Goal: Download file/media

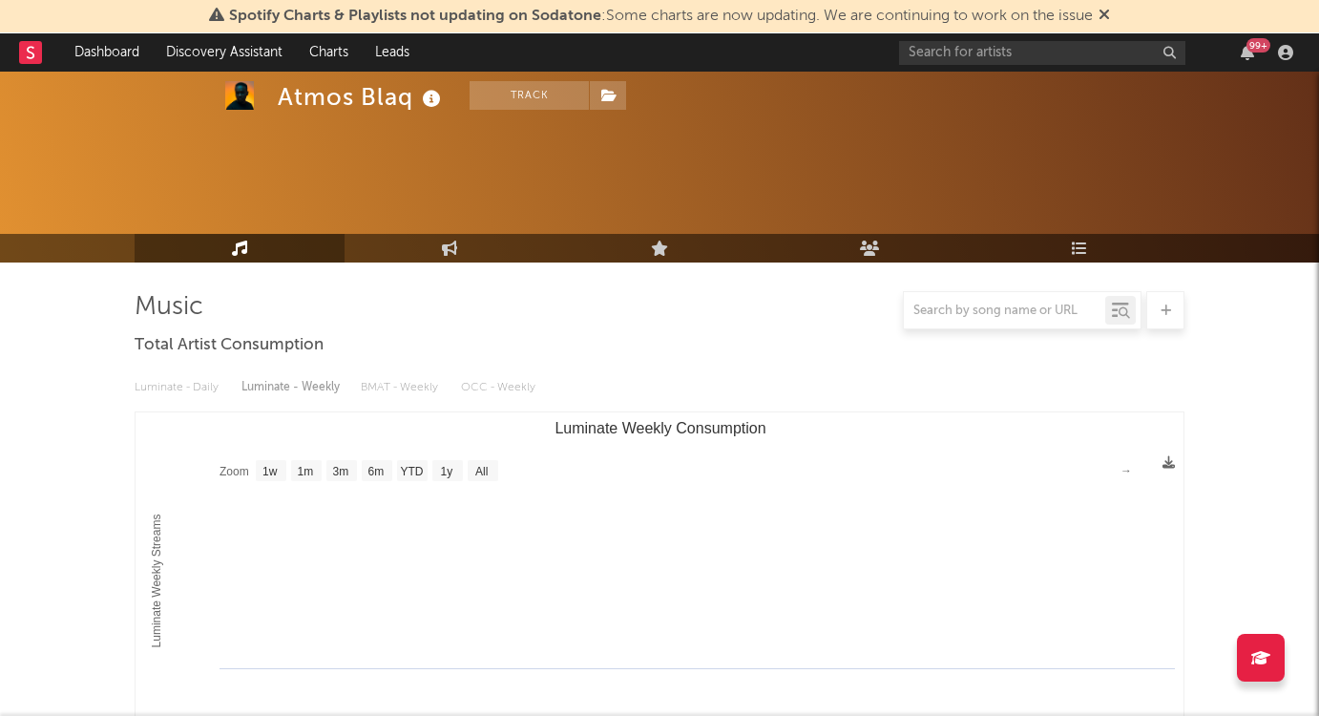
select select "1w"
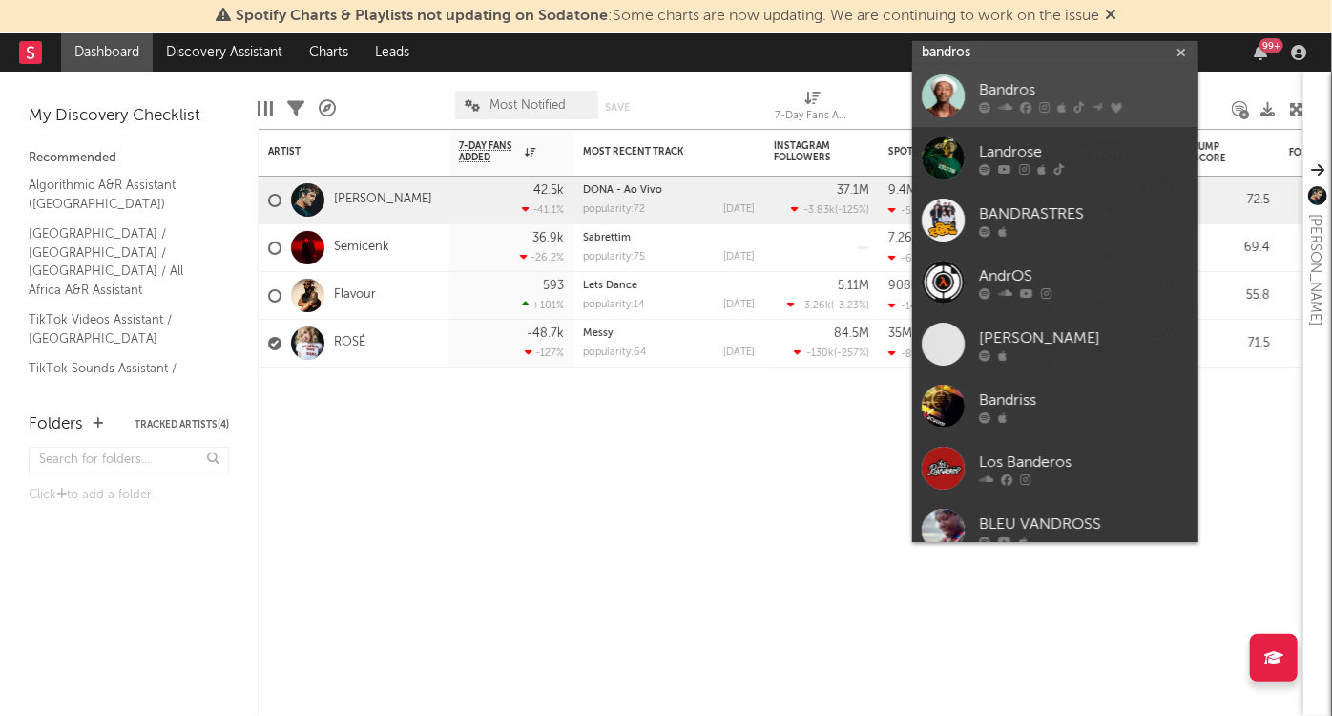
type input "bandros"
click at [1039, 87] on div "Bandros" at bounding box center [1084, 90] width 210 height 23
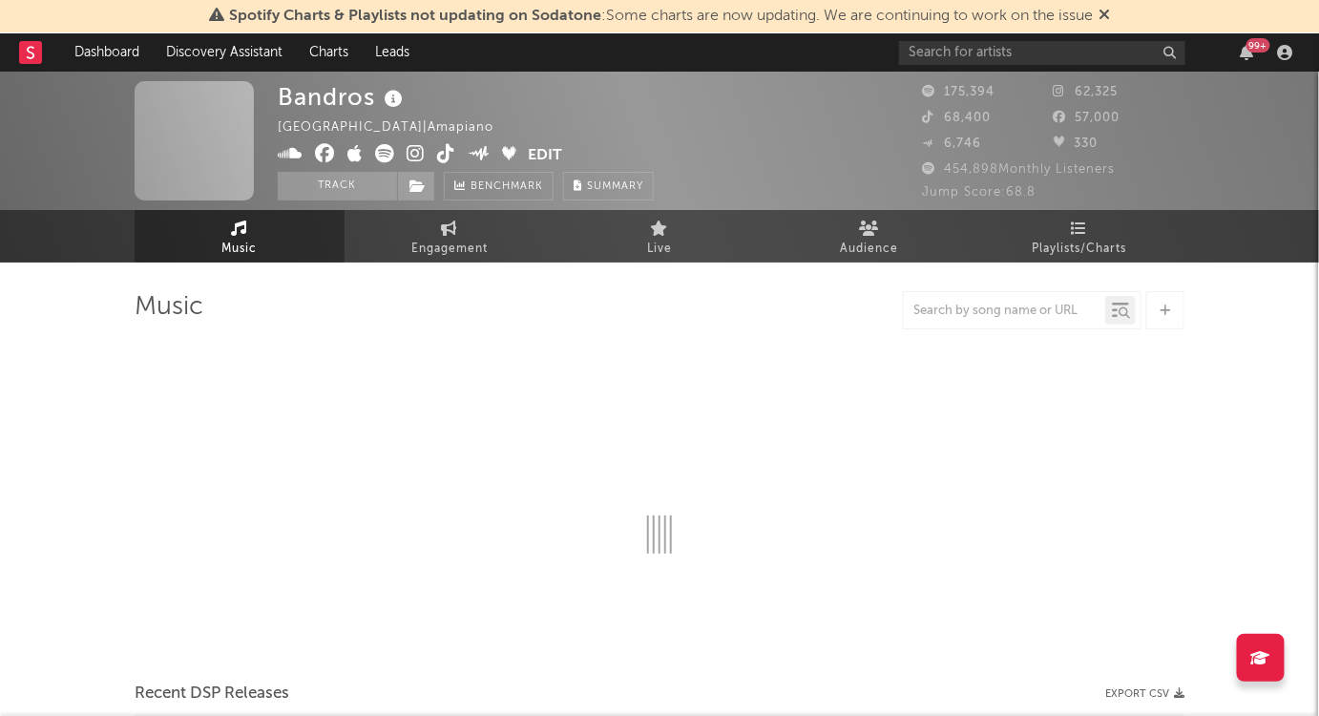
select select "6m"
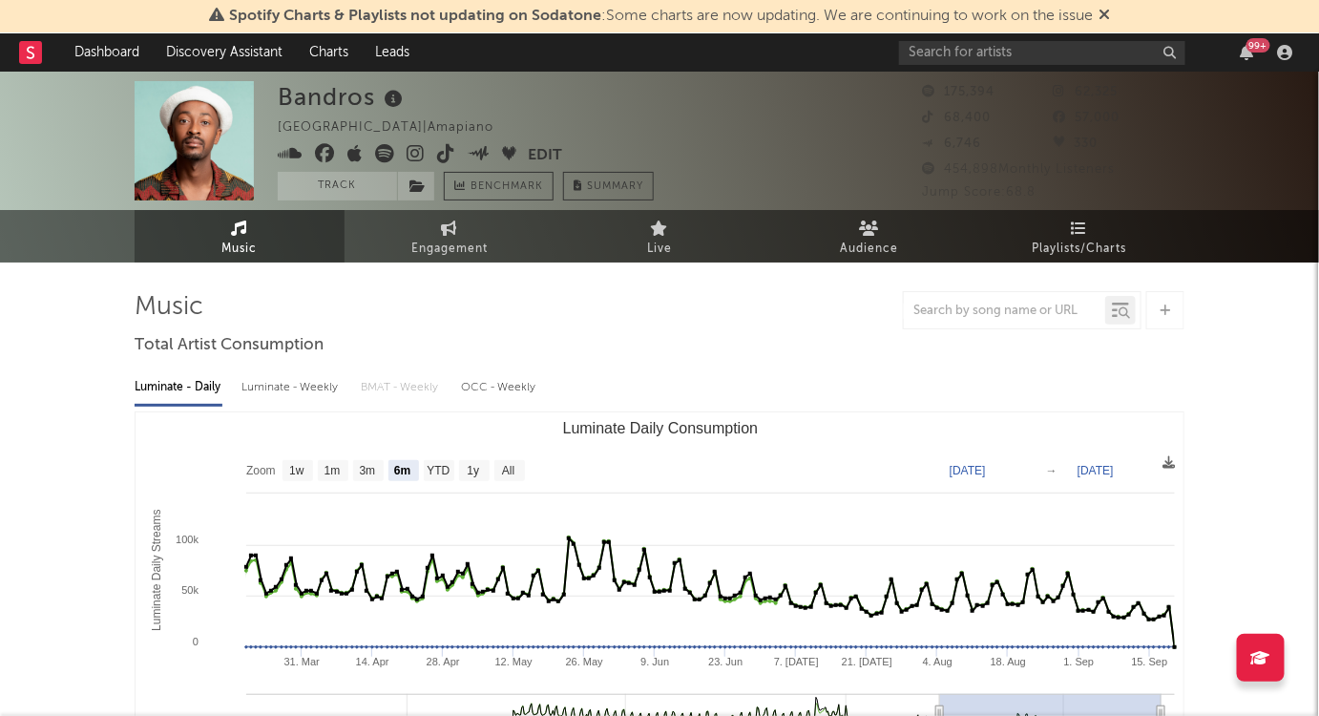
click at [1109, 15] on icon at bounding box center [1103, 14] width 11 height 15
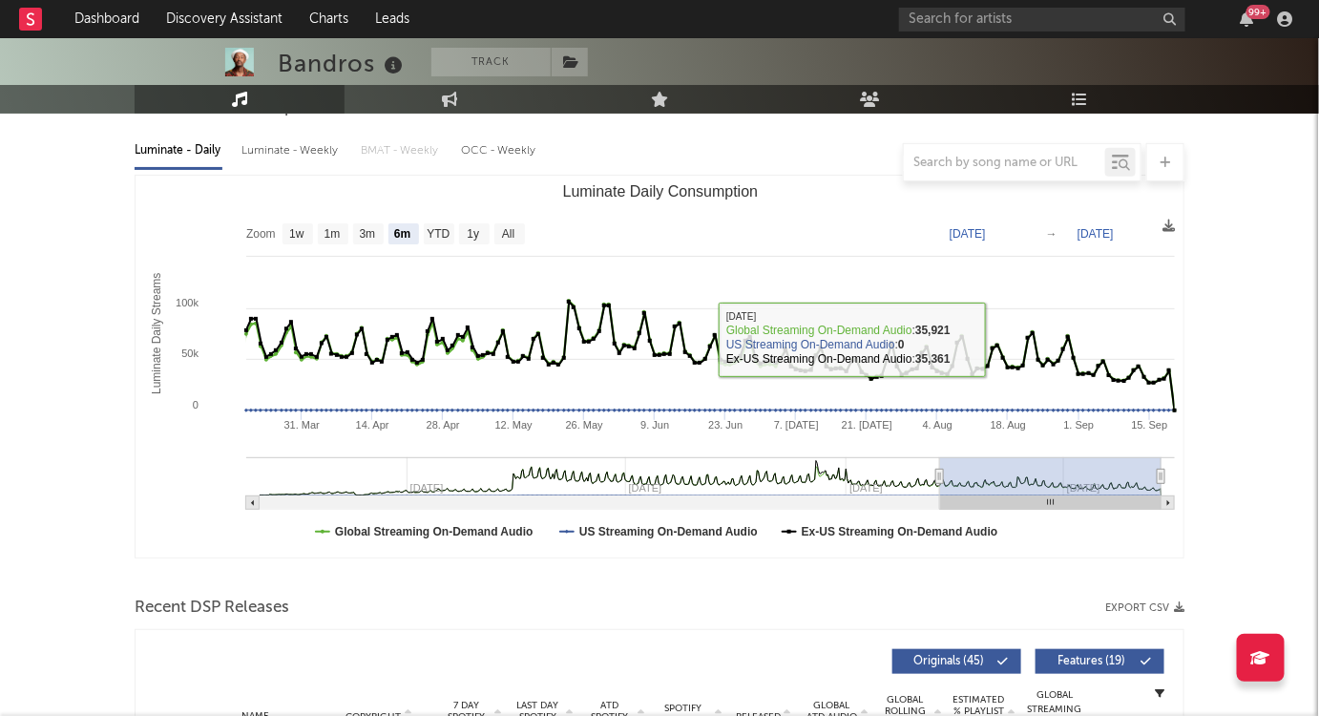
scroll to position [433, 0]
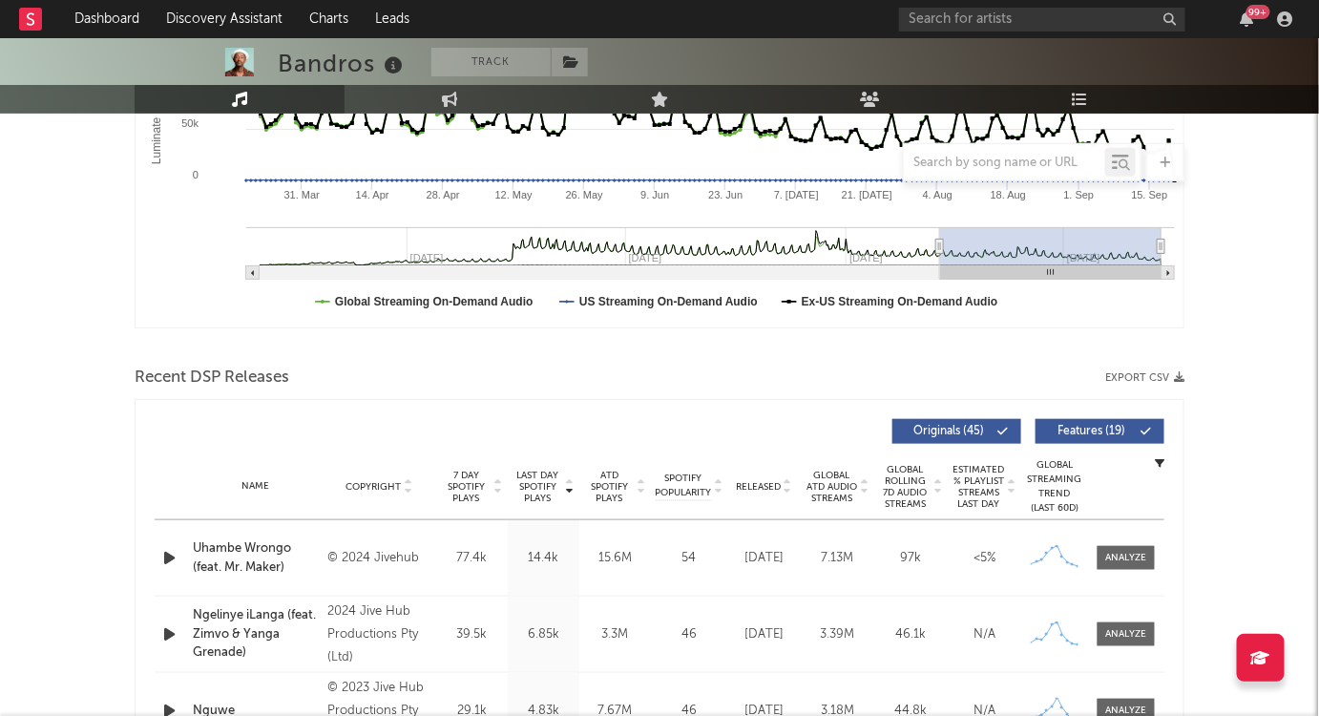
click at [1135, 379] on button "Export CSV" at bounding box center [1144, 377] width 79 height 11
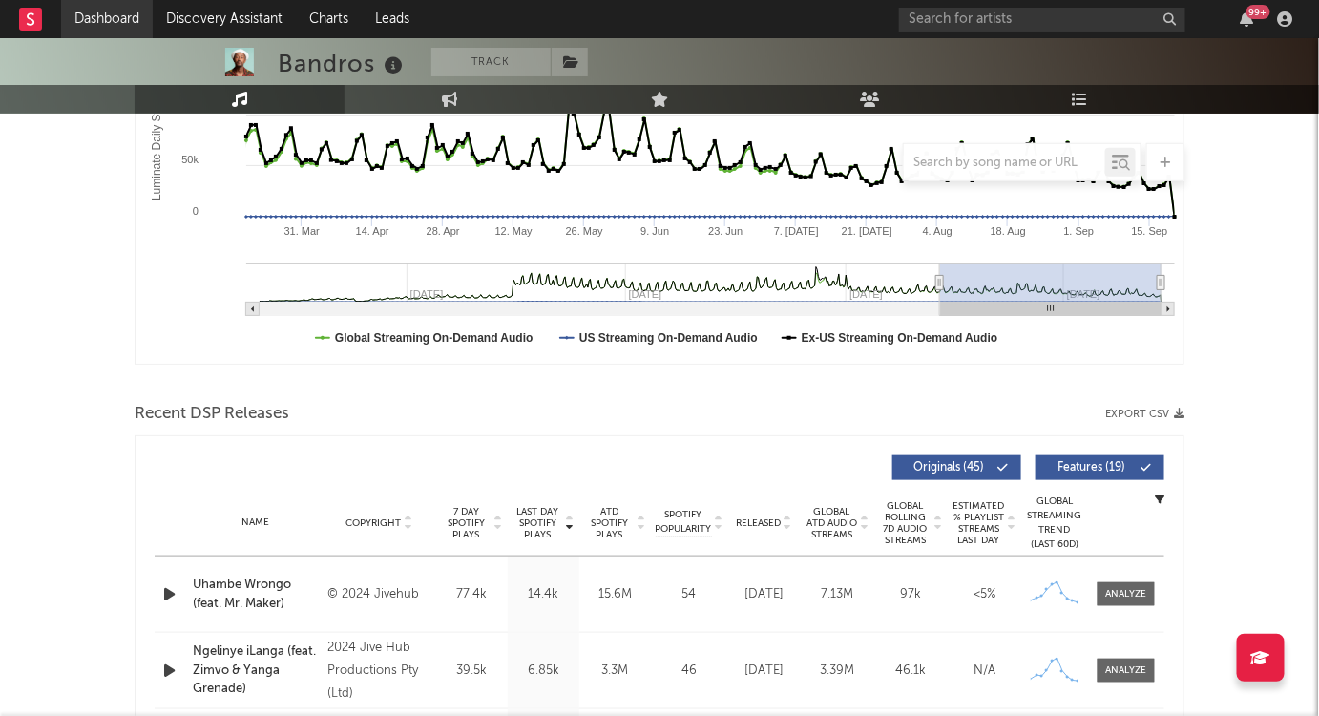
scroll to position [346, 0]
